Goal: Task Accomplishment & Management: Manage account settings

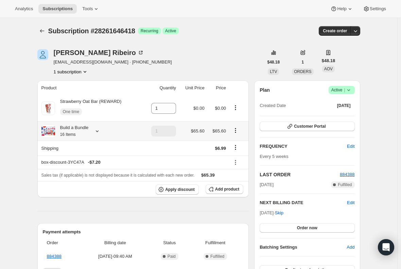
click at [74, 135] on small "16 Items" at bounding box center [68, 134] width 16 height 5
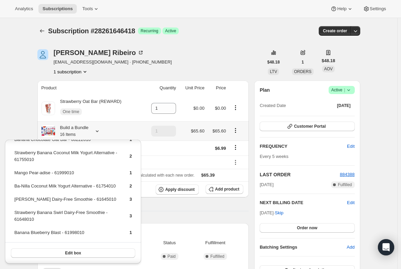
scroll to position [53, 0]
drag, startPoint x: 59, startPoint y: 233, endPoint x: 15, endPoint y: 234, distance: 43.8
click at [15, 234] on td "Banana Blueberry Blast - 61998010" at bounding box center [66, 235] width 104 height 13
copy td "Banana Blueberry Blast"
click at [55, 211] on td "Strawberry Banana Swirl Dairy-Free Smoothie - 61648010" at bounding box center [66, 218] width 104 height 19
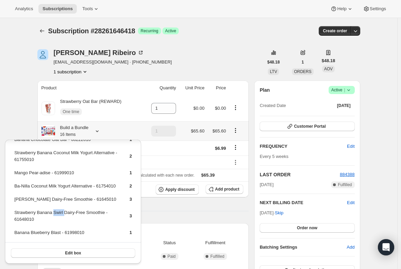
click at [55, 211] on td "Strawberry Banana Swirl Dairy-Free Smoothie - 61648010" at bounding box center [66, 218] width 104 height 19
drag, startPoint x: 62, startPoint y: 213, endPoint x: 15, endPoint y: 213, distance: 46.6
click at [15, 213] on td "Strawberry Banana Swirl Dairy-Free Smoothie - 61648010" at bounding box center [66, 218] width 104 height 19
copy td "Strawberry Banana Swirl"
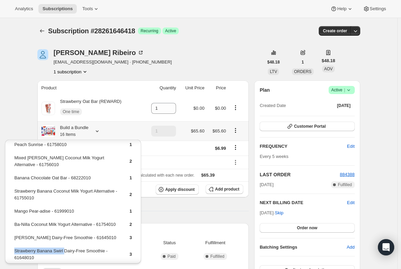
scroll to position [0, 0]
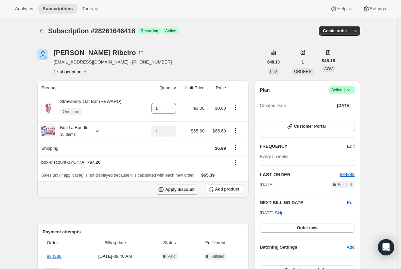
click at [189, 192] on button "Apply discount" at bounding box center [177, 189] width 43 height 10
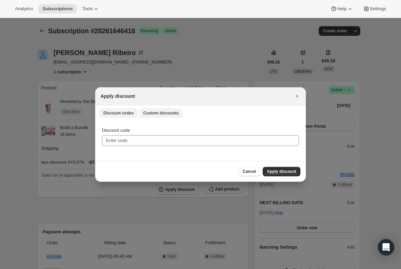
click at [163, 115] on span "Custom discounts" at bounding box center [161, 112] width 36 height 5
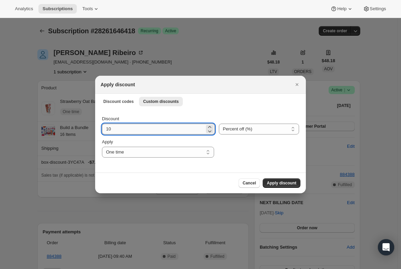
click at [134, 127] on input "10" at bounding box center [153, 129] width 103 height 11
type input "1"
type input "20"
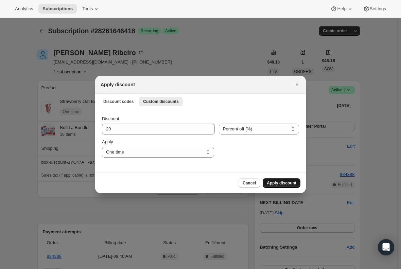
click at [288, 181] on span "Apply discount" at bounding box center [282, 182] width 30 height 5
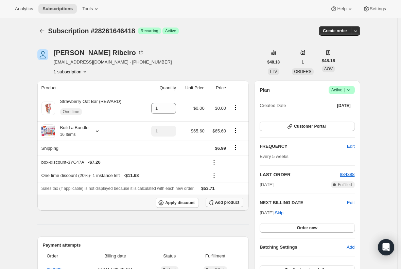
click at [227, 204] on span "Add product" at bounding box center [227, 202] width 24 height 5
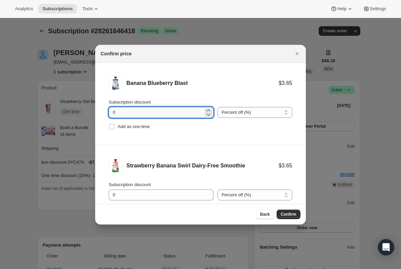
click at [129, 108] on input "0" at bounding box center [156, 112] width 94 height 11
type input "100"
click at [113, 127] on input "Add as one-time" at bounding box center [111, 126] width 5 height 5
checkbox input "true"
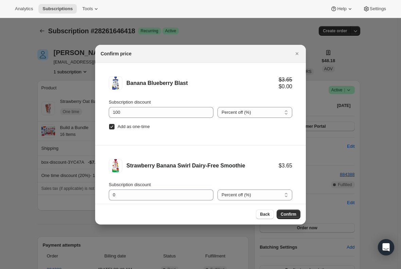
scroll to position [28, 0]
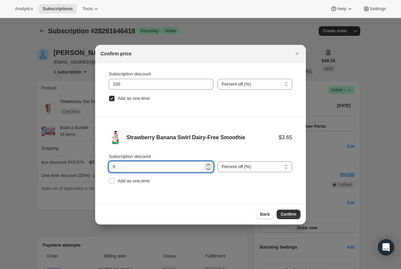
click at [121, 168] on input "0" at bounding box center [156, 166] width 94 height 11
type input "100"
click at [109, 179] on input "Add as one-time" at bounding box center [111, 180] width 5 height 5
checkbox input "true"
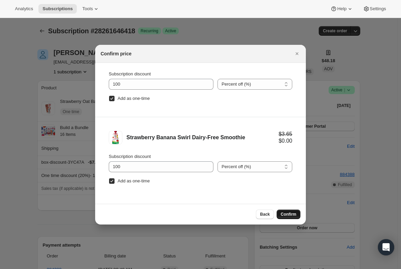
click at [293, 215] on span "Confirm" at bounding box center [289, 214] width 16 height 5
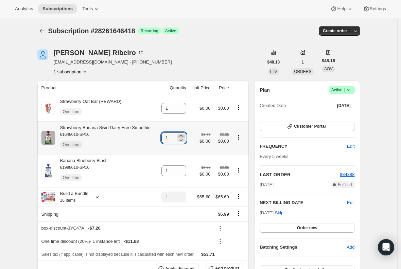
click at [182, 135] on icon at bounding box center [181, 136] width 7 height 7
type input "3"
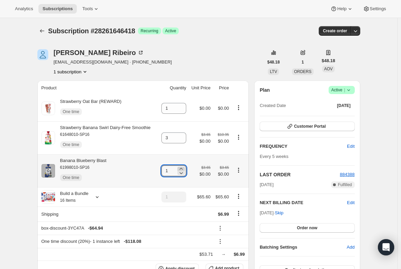
click at [183, 167] on icon at bounding box center [181, 168] width 7 height 7
type input "2"
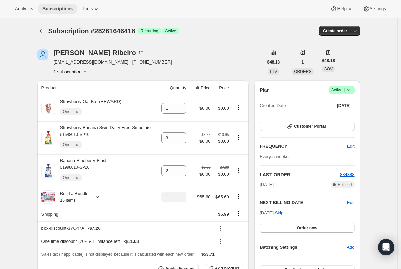
click at [49, 11] on span "Subscriptions" at bounding box center [57, 8] width 30 height 5
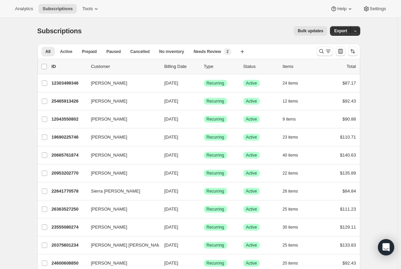
drag, startPoint x: 324, startPoint y: 50, endPoint x: 239, endPoint y: 67, distance: 87.0
click at [324, 50] on icon "Search and filter results" at bounding box center [321, 51] width 7 height 7
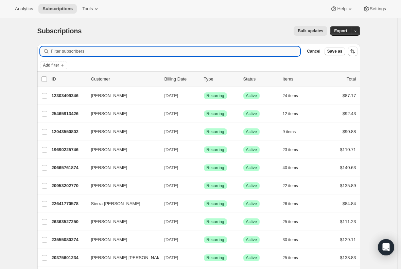
click at [104, 50] on input "Filter subscribers" at bounding box center [175, 52] width 249 height 10
paste input "[EMAIL_ADDRESS][DOMAIN_NAME]"
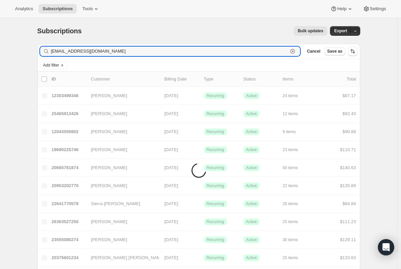
type input "[EMAIL_ADDRESS][DOMAIN_NAME]"
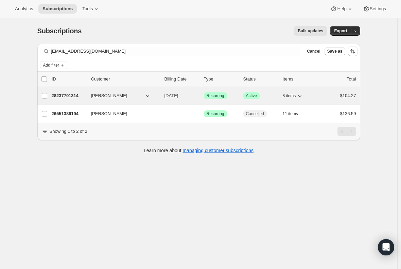
click at [69, 96] on p "28237791314" at bounding box center [69, 95] width 34 height 7
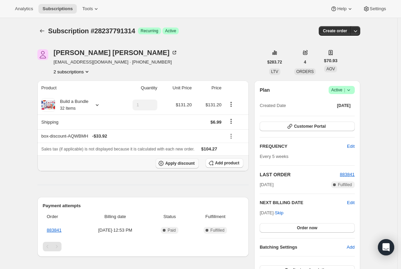
click at [178, 161] on span "Apply discount" at bounding box center [180, 163] width 30 height 5
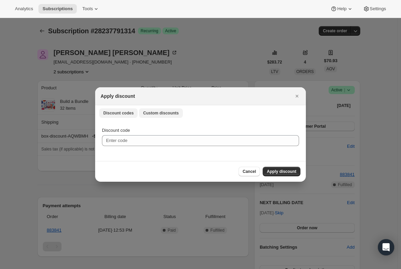
click at [152, 115] on span "Custom discounts" at bounding box center [161, 112] width 36 height 5
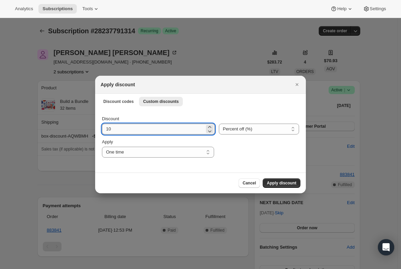
click at [122, 127] on input "10" at bounding box center [153, 129] width 103 height 11
type input "1"
click at [64, 174] on div at bounding box center [200, 134] width 401 height 269
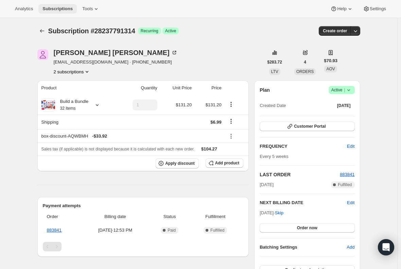
click at [50, 6] on span "Subscriptions" at bounding box center [57, 8] width 30 height 5
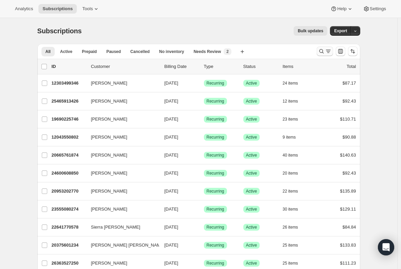
click at [325, 55] on button "Search and filter results" at bounding box center [325, 52] width 16 height 10
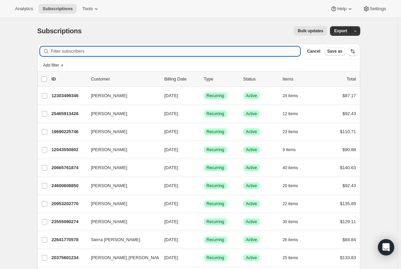
click at [161, 50] on input "Filter subscribers" at bounding box center [175, 52] width 249 height 10
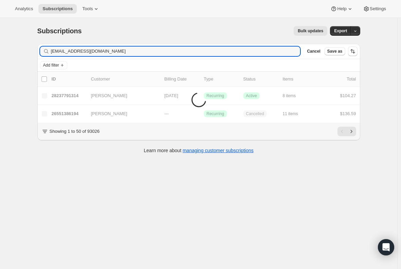
type input "[EMAIL_ADDRESS][DOMAIN_NAME]"
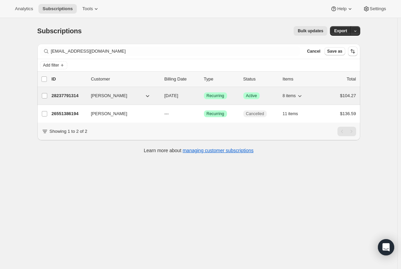
click at [66, 94] on p "28237791314" at bounding box center [69, 95] width 34 height 7
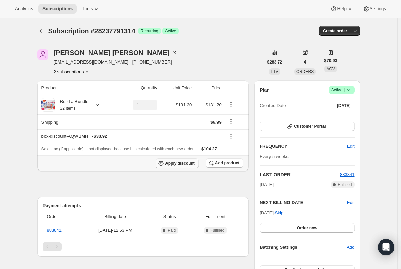
click at [182, 162] on span "Apply discount" at bounding box center [180, 163] width 30 height 5
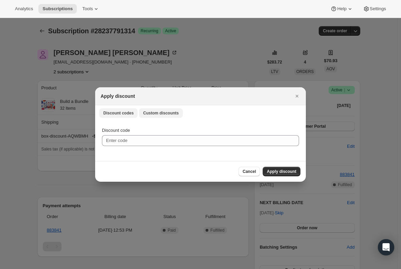
click at [159, 115] on span "Custom discounts" at bounding box center [161, 112] width 36 height 5
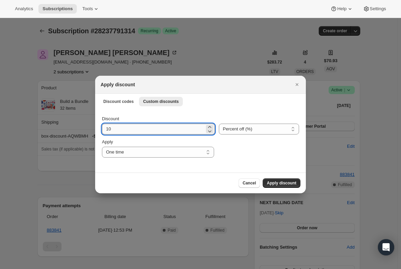
click at [136, 128] on input "10" at bounding box center [153, 129] width 103 height 11
type input "1"
type input "15"
click at [137, 183] on div "Cancel Apply discount" at bounding box center [201, 183] width 200 height 10
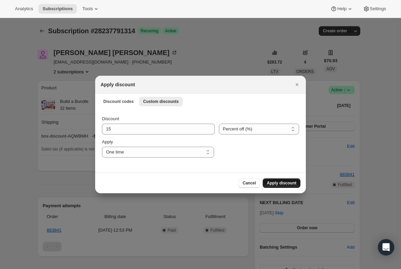
click at [283, 187] on button "Apply discount" at bounding box center [282, 183] width 38 height 10
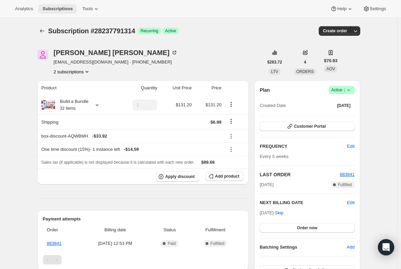
click at [58, 11] on span "Subscriptions" at bounding box center [57, 8] width 30 height 5
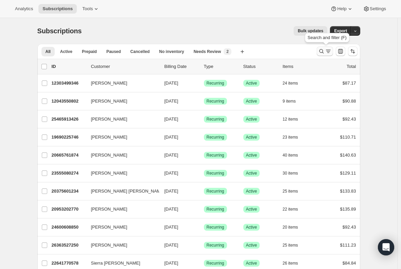
click at [324, 55] on button "Search and filter results" at bounding box center [325, 52] width 16 height 10
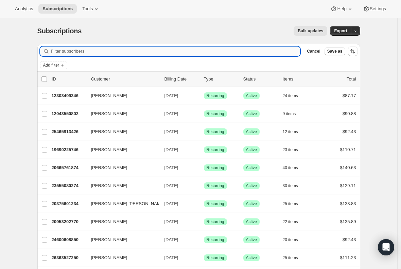
click at [140, 51] on input "Filter subscribers" at bounding box center [175, 52] width 249 height 10
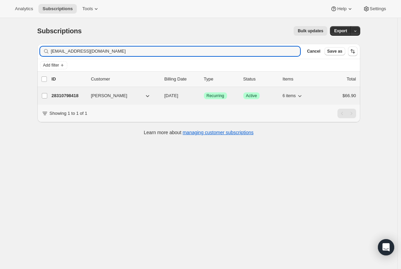
type input "[EMAIL_ADDRESS][DOMAIN_NAME]"
click at [72, 96] on p "28310798418" at bounding box center [69, 95] width 34 height 7
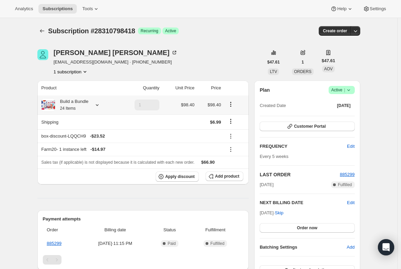
click at [85, 105] on div "Build a Bundle 24 Items" at bounding box center [72, 105] width 34 height 14
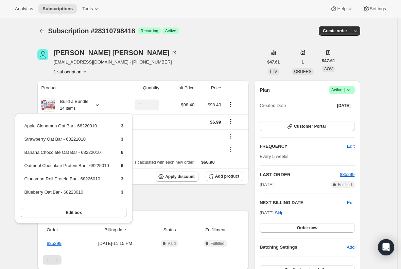
click at [195, 194] on div "Product Quantity Unit Price Price Build a Bundle 24 Items 1 $98.40 $98.40 Shipp…" at bounding box center [143, 258] width 212 height 354
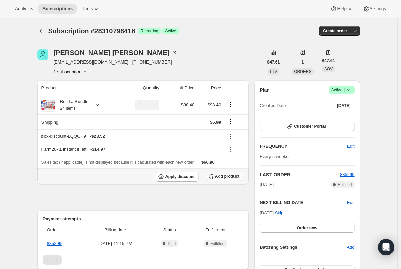
click at [225, 180] on button "Add product" at bounding box center [225, 177] width 38 height 10
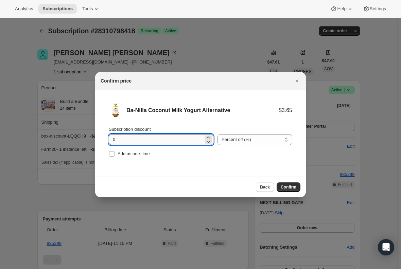
click at [120, 140] on input "0" at bounding box center [156, 139] width 94 height 11
type input "100"
click at [109, 154] on span ":r1ub:" at bounding box center [112, 154] width 6 height 6
click at [109, 154] on input "Add as one-time" at bounding box center [111, 153] width 5 height 5
checkbox input "true"
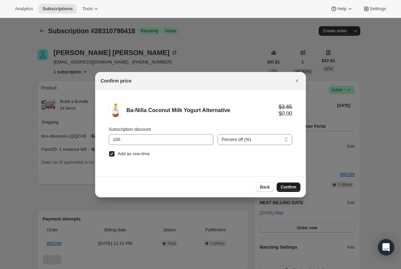
click at [289, 186] on span "Confirm" at bounding box center [289, 186] width 16 height 5
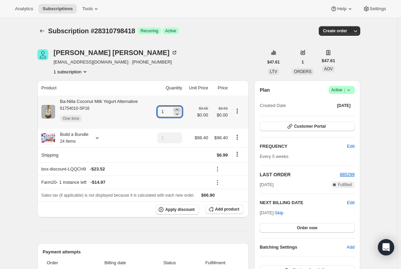
click at [178, 110] on icon at bounding box center [176, 110] width 3 height 2
type input "3"
click at [178, 212] on button "Apply discount" at bounding box center [177, 210] width 43 height 10
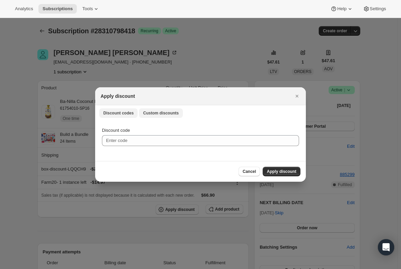
click at [165, 113] on span "Custom discounts" at bounding box center [161, 112] width 36 height 5
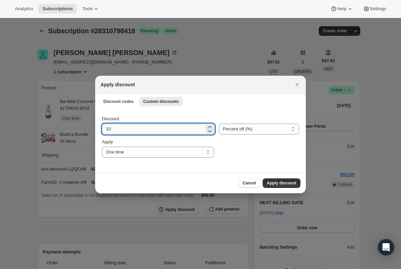
click at [137, 133] on input "10" at bounding box center [153, 129] width 103 height 11
type input "15"
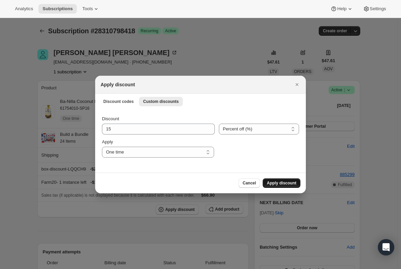
click at [280, 182] on span "Apply discount" at bounding box center [282, 182] width 30 height 5
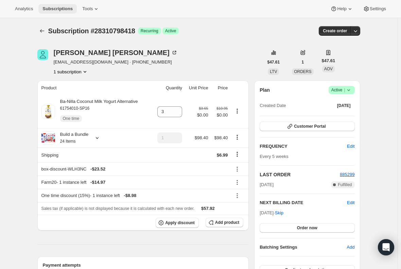
click at [54, 8] on span "Subscriptions" at bounding box center [57, 8] width 30 height 5
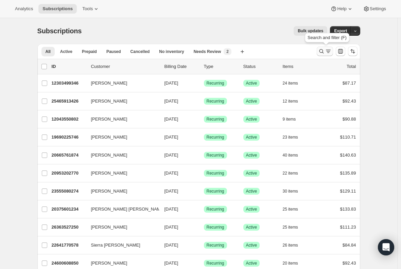
click at [321, 53] on icon "Search and filter results" at bounding box center [321, 51] width 7 height 7
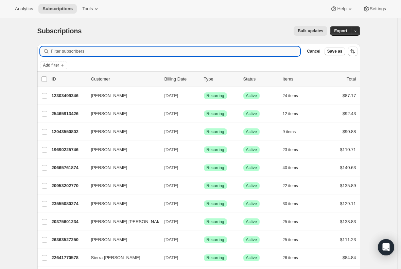
click at [135, 51] on input "Filter subscribers" at bounding box center [175, 52] width 249 height 10
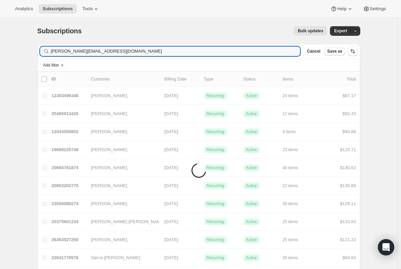
type input "[PERSON_NAME][EMAIL_ADDRESS][DOMAIN_NAME]"
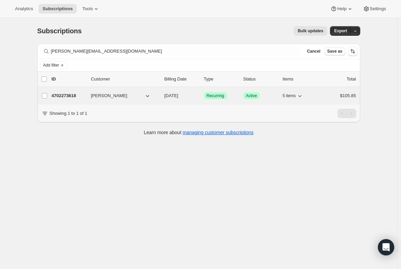
click at [67, 95] on p "4702273618" at bounding box center [69, 95] width 34 height 7
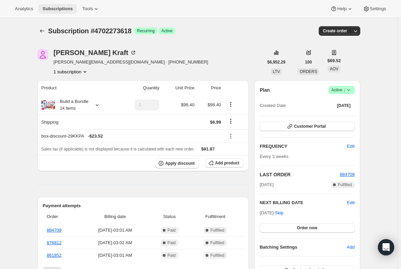
click at [55, 4] on button "Subscriptions" at bounding box center [57, 9] width 38 height 10
